Goal: Task Accomplishment & Management: Use online tool/utility

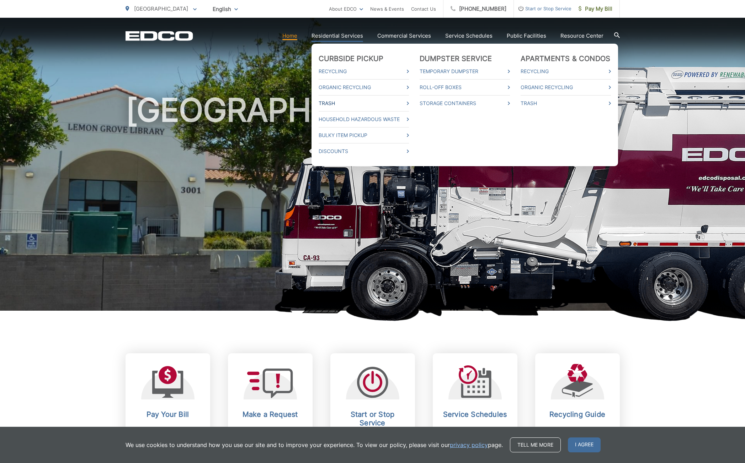
click at [400, 105] on link "Trash" at bounding box center [363, 103] width 90 height 9
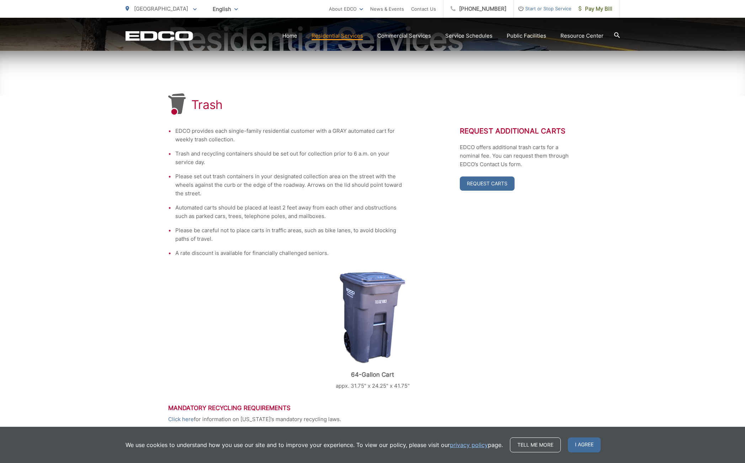
scroll to position [87, 0]
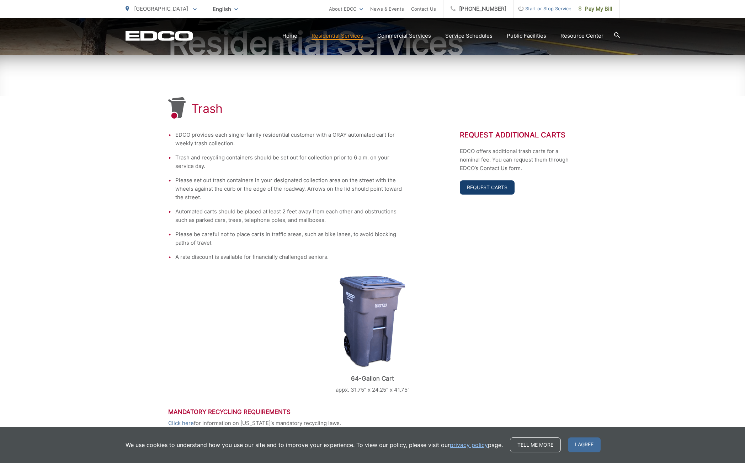
click at [485, 189] on link "Request Carts" at bounding box center [487, 188] width 55 height 14
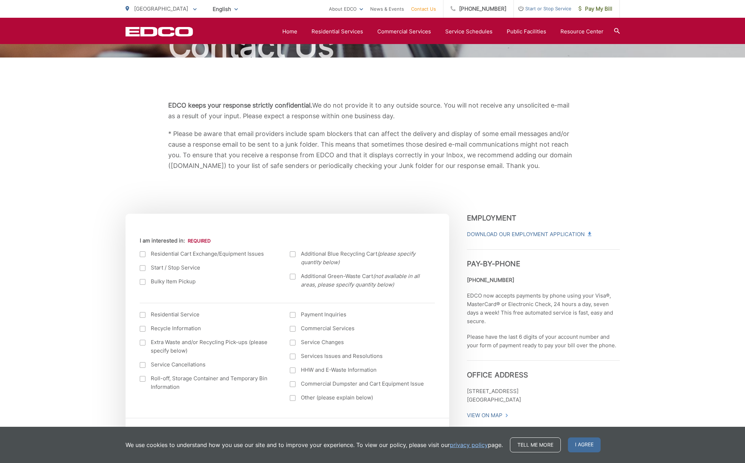
scroll to position [63, 0]
